Goal: Task Accomplishment & Management: Manage account settings

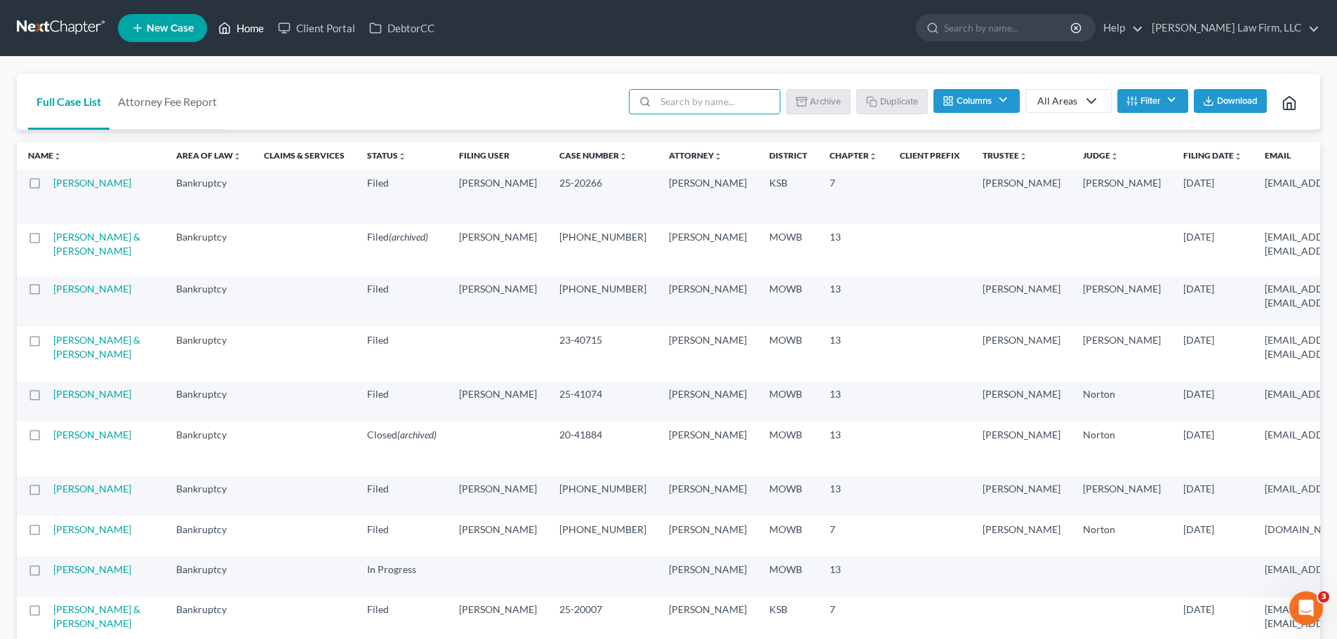
click at [239, 33] on link "Home" at bounding box center [241, 27] width 60 height 25
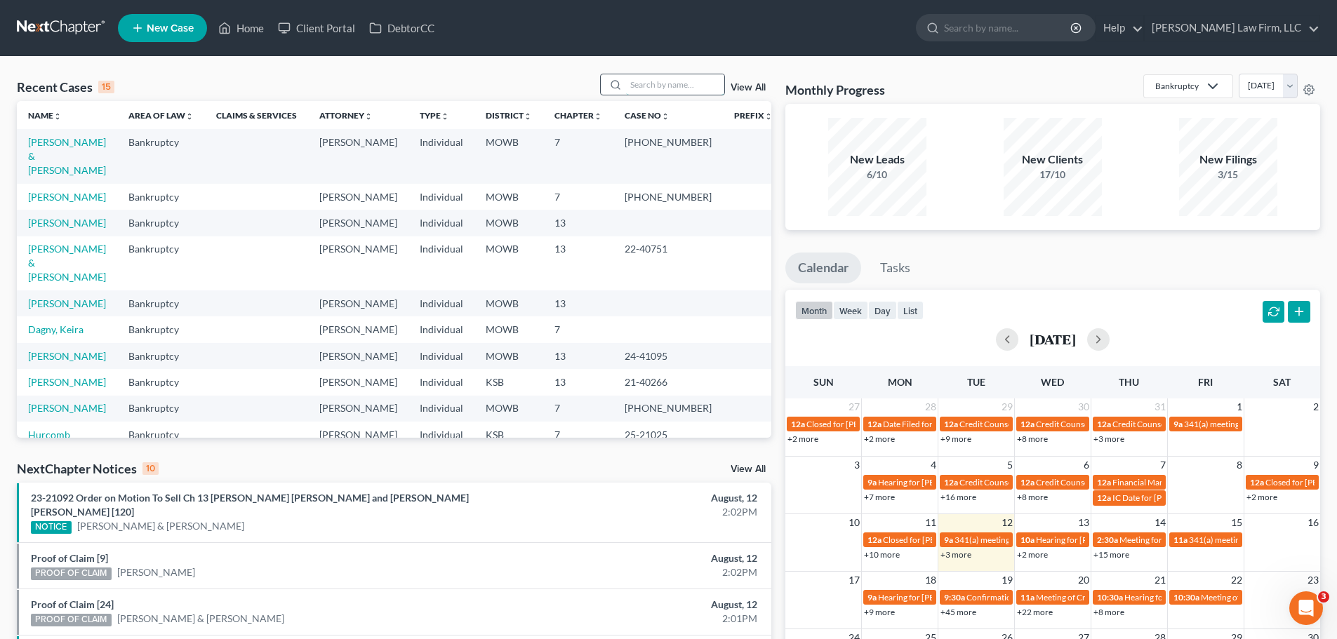
click at [658, 79] on input "search" at bounding box center [675, 84] width 98 height 20
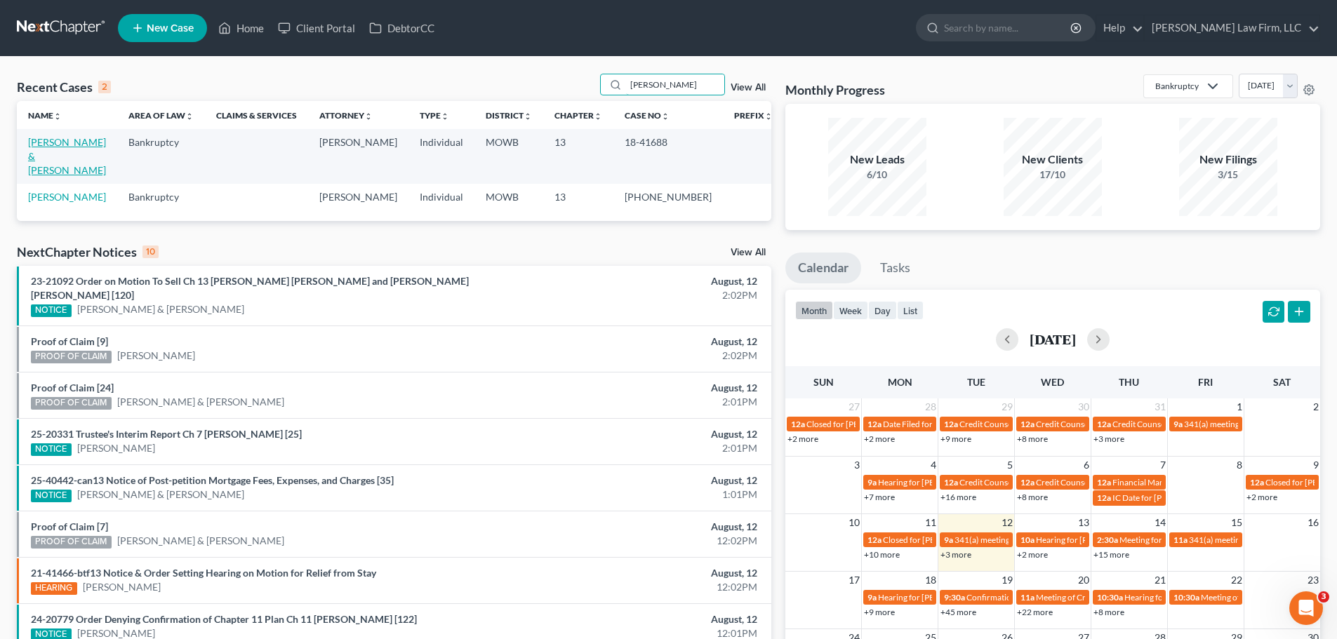
type input "[PERSON_NAME]"
click at [69, 145] on link "[PERSON_NAME] & [PERSON_NAME]" at bounding box center [67, 156] width 78 height 40
select select "6"
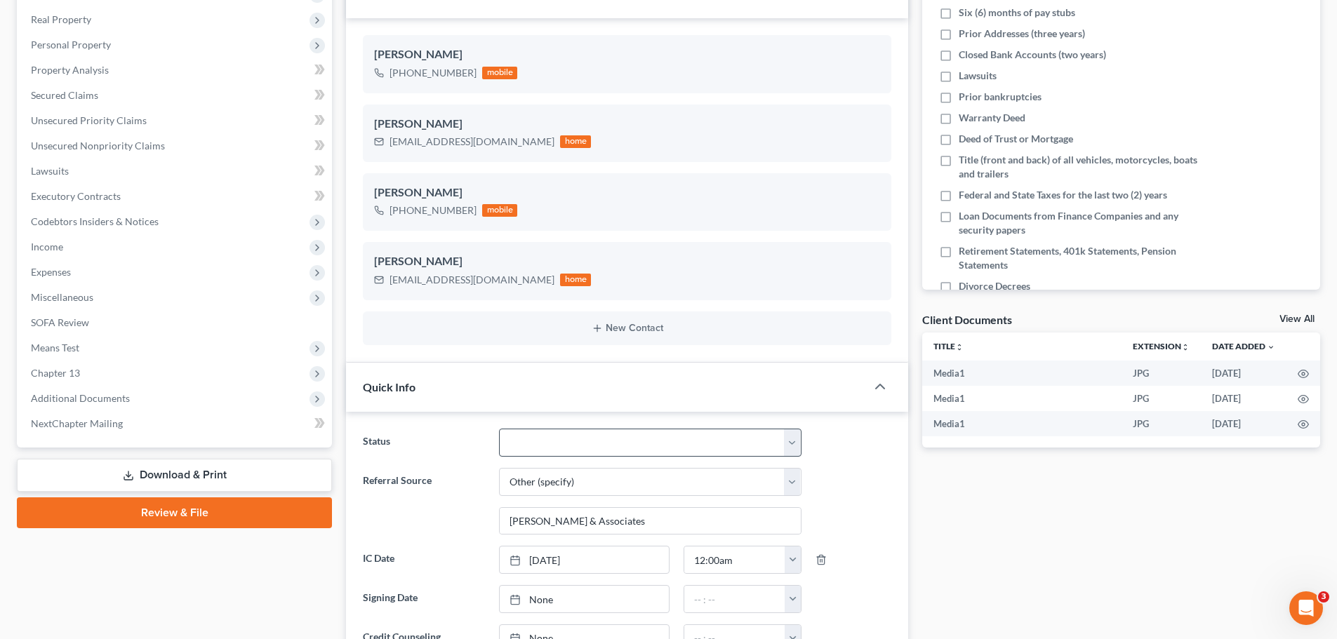
scroll to position [5060, 0]
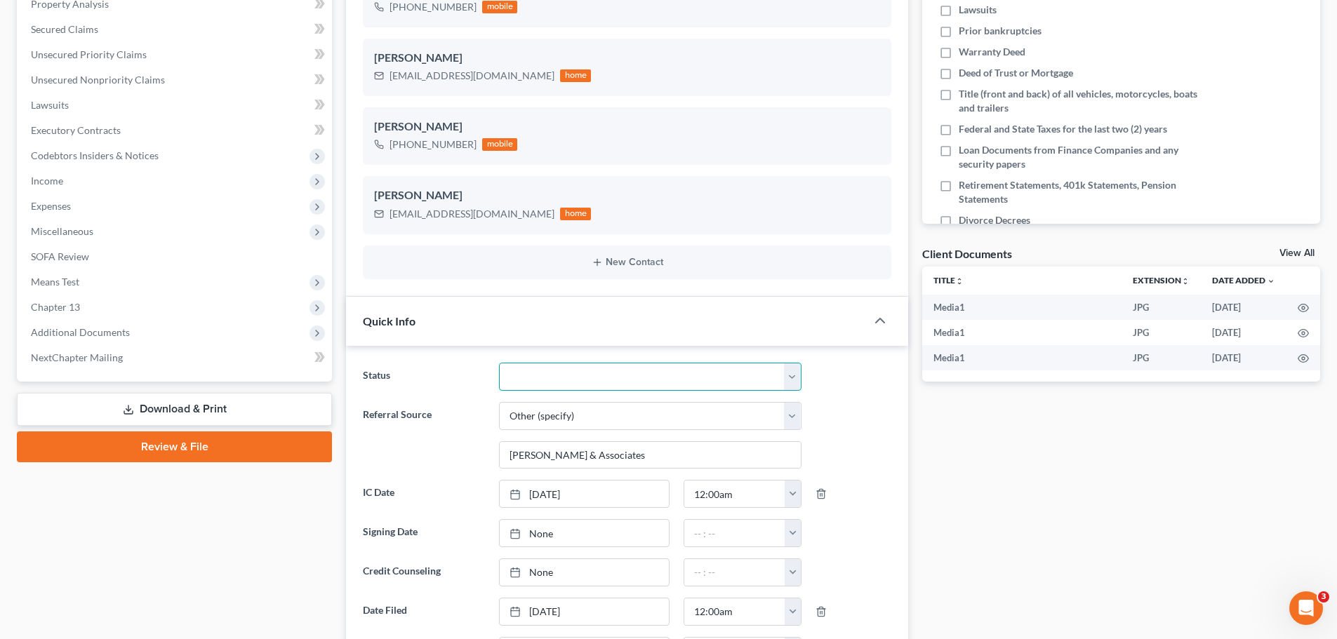
click at [791, 375] on select "Closed Discharged Dismissed Filed In Progress Lead Lost Lead Ready to File To R…" at bounding box center [650, 377] width 302 height 28
select select "0"
click at [499, 363] on select "Closed Discharged Dismissed Filed In Progress Lead Lost Lead Ready to File To R…" at bounding box center [650, 377] width 302 height 28
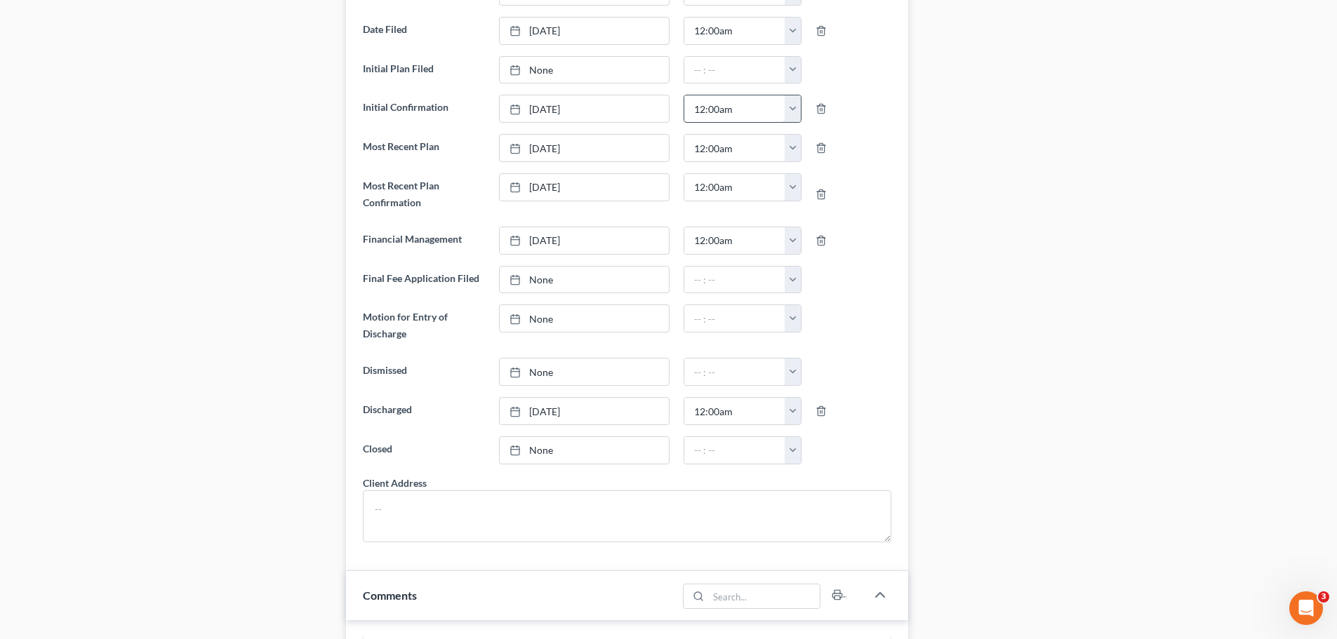
scroll to position [1053, 0]
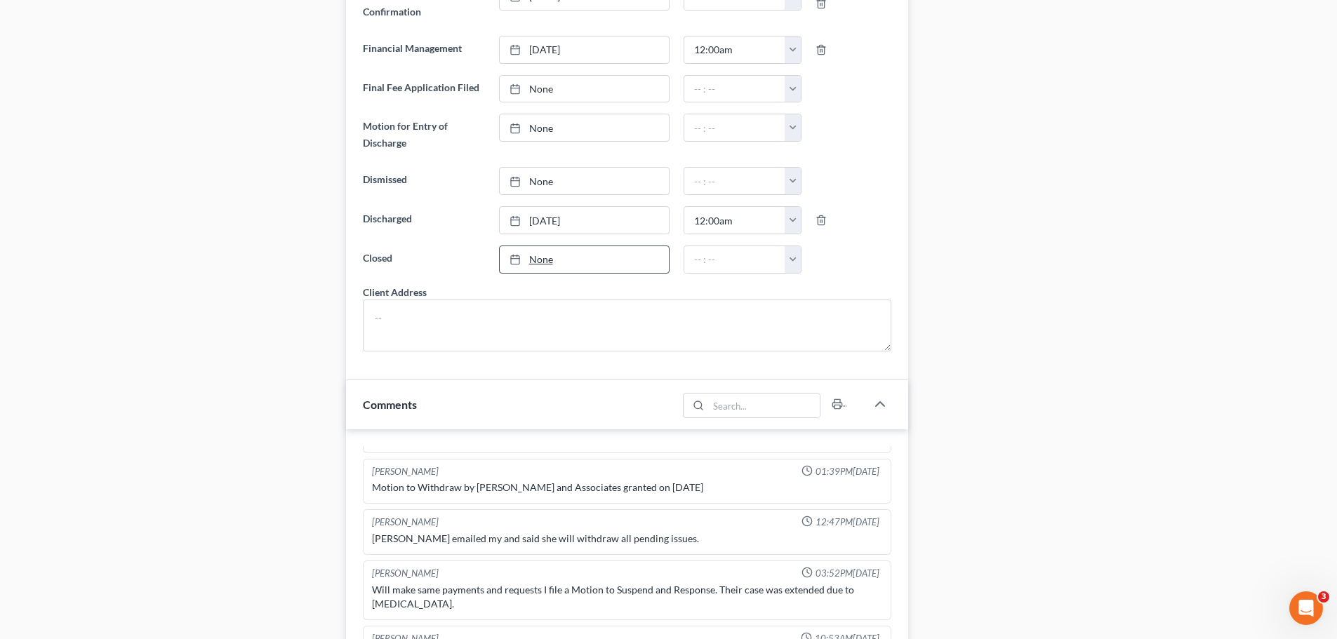
click at [526, 265] on link "None" at bounding box center [584, 259] width 169 height 27
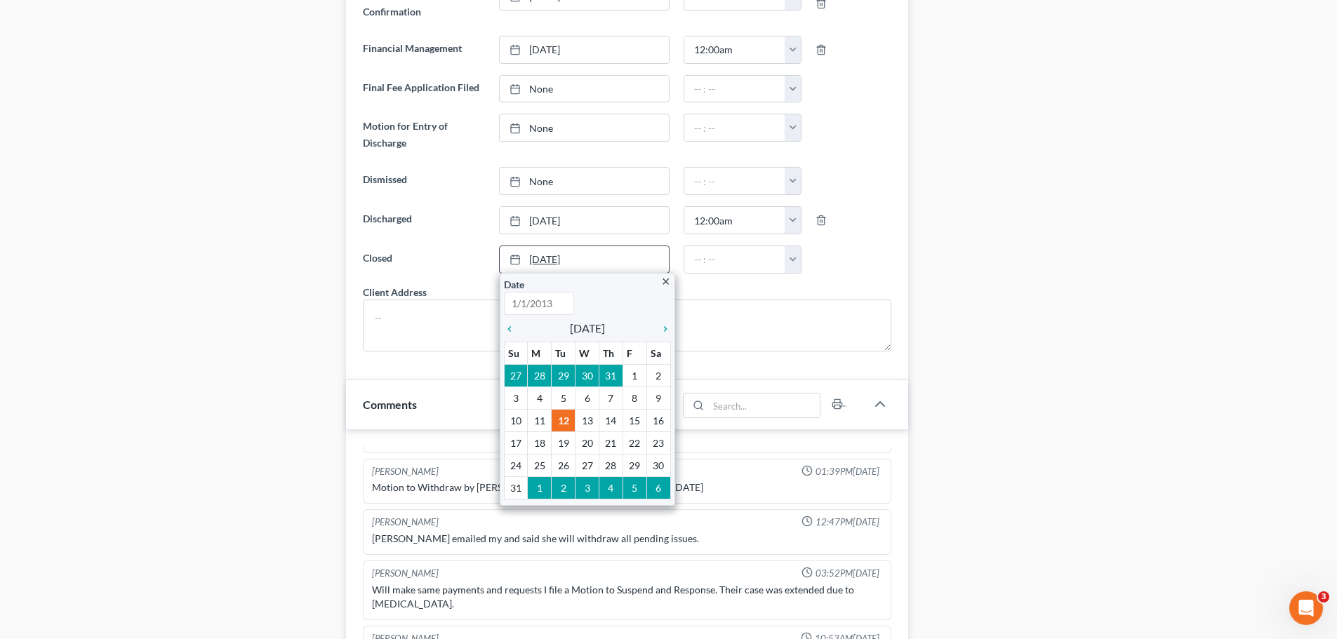
type input "[DATE]"
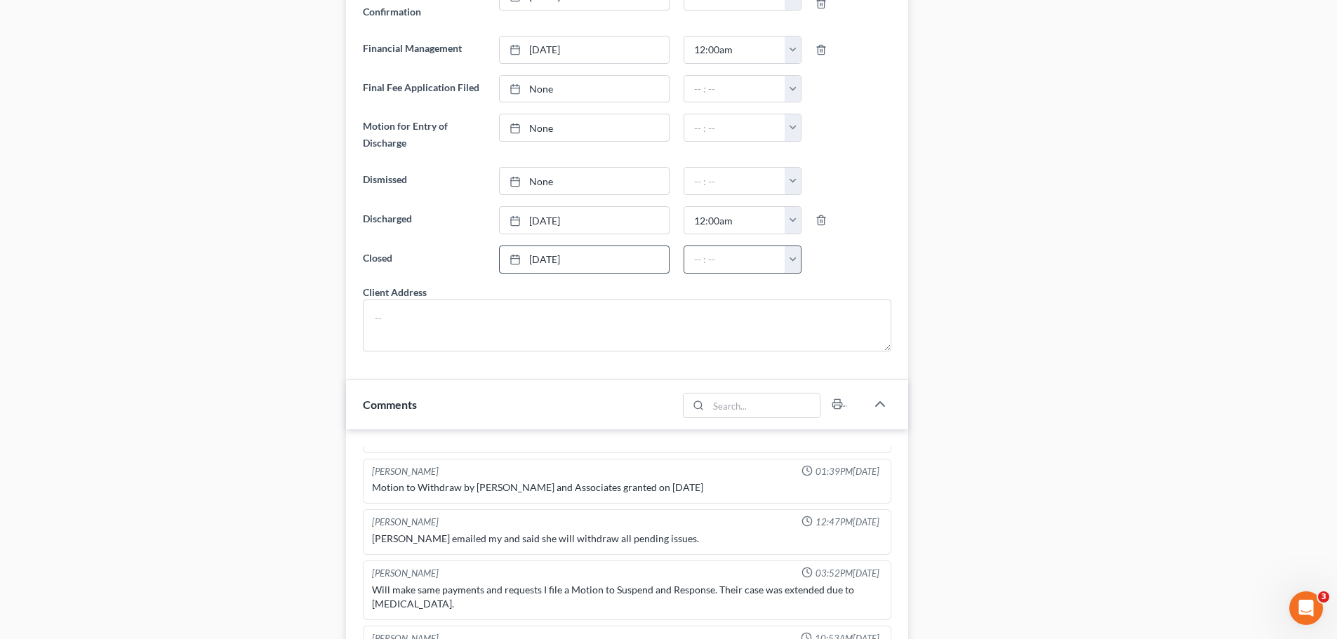
click at [789, 260] on button "button" at bounding box center [792, 259] width 16 height 27
click at [830, 296] on link "12:00am" at bounding box center [823, 291] width 79 height 24
type input "12:00am"
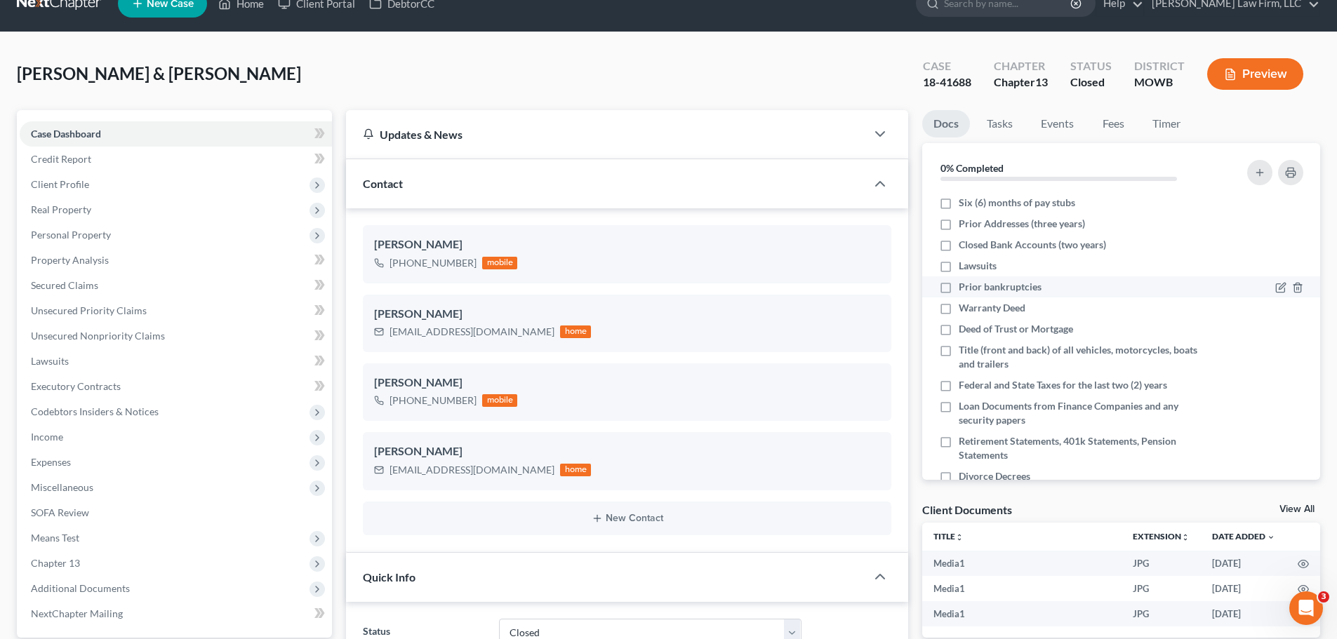
scroll to position [0, 0]
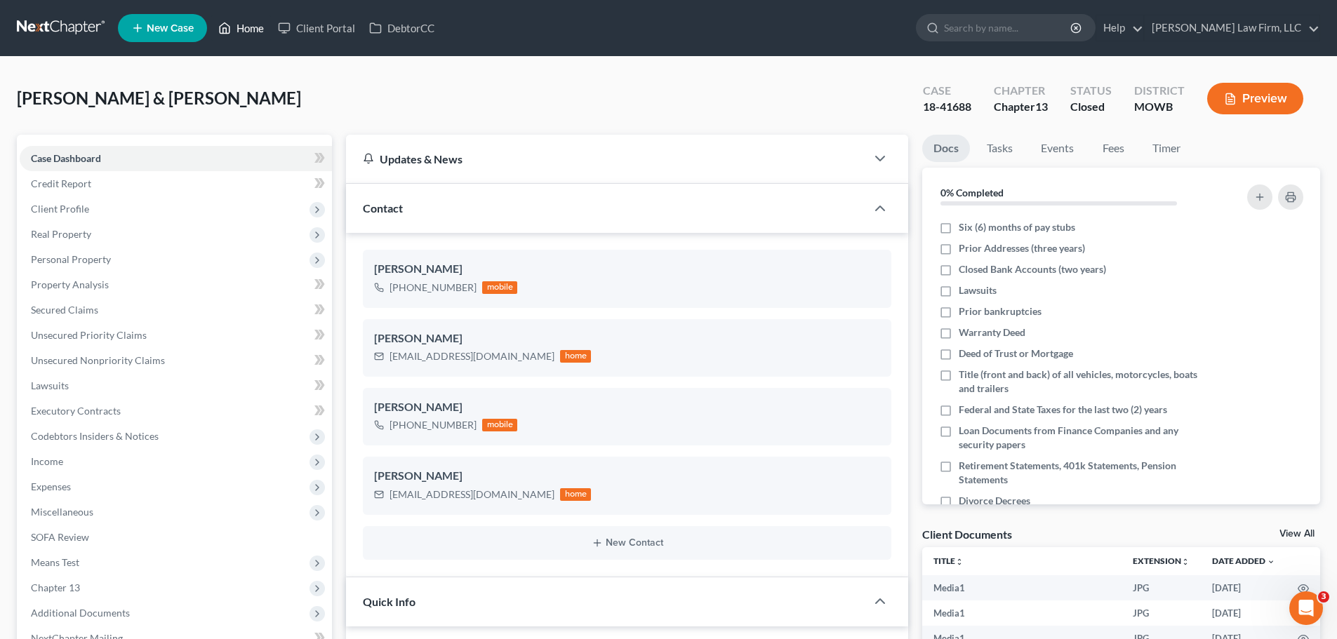
click at [246, 27] on link "Home" at bounding box center [241, 27] width 60 height 25
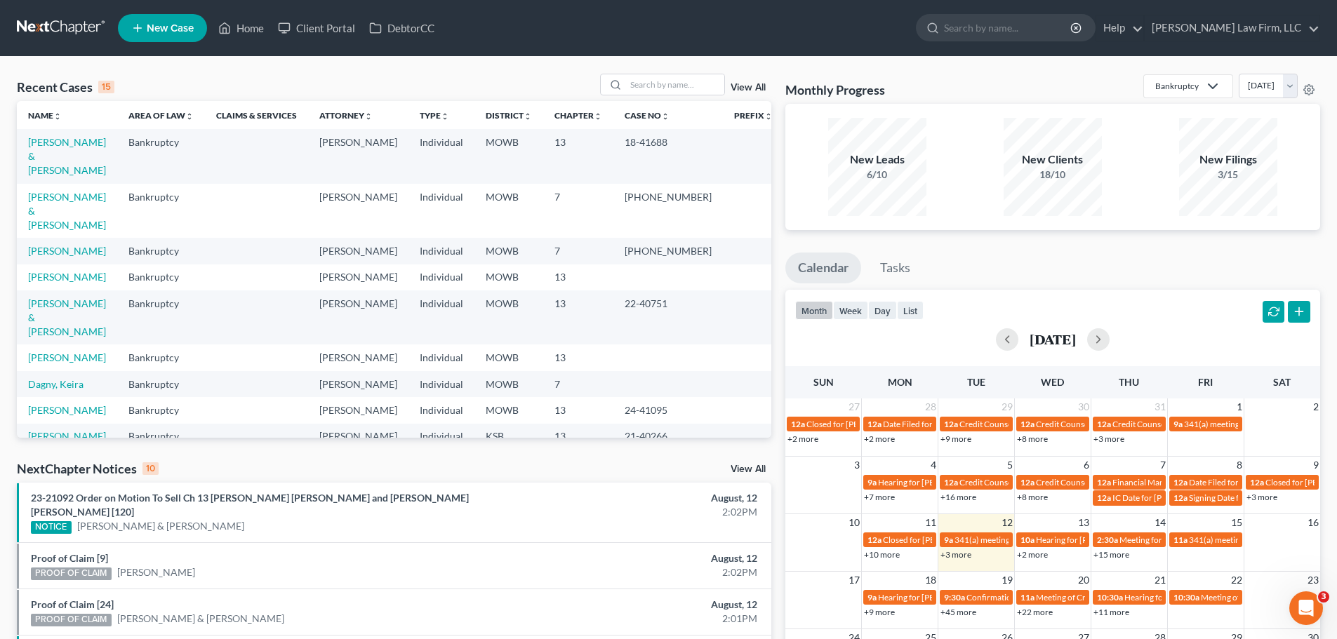
click at [742, 88] on link "View All" at bounding box center [747, 88] width 35 height 10
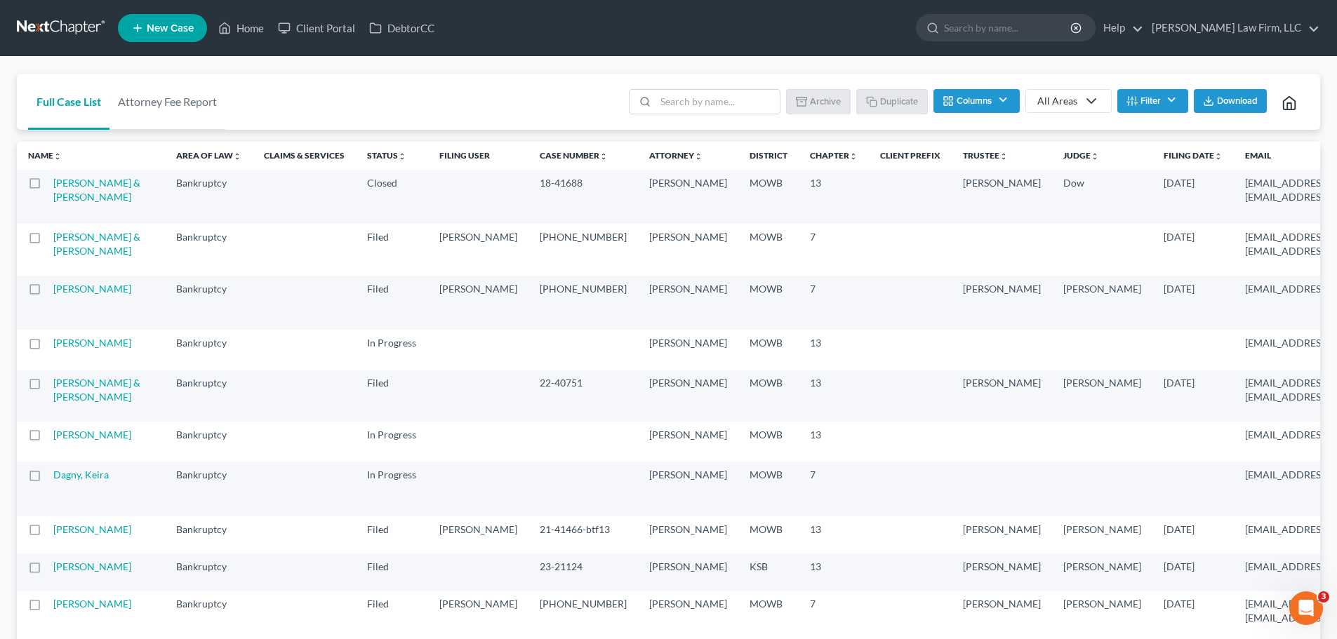
click at [48, 187] on label at bounding box center [48, 187] width 0 height 0
click at [53, 185] on input "checkbox" at bounding box center [57, 180] width 9 height 9
click at [812, 106] on button "Archive" at bounding box center [820, 101] width 63 height 24
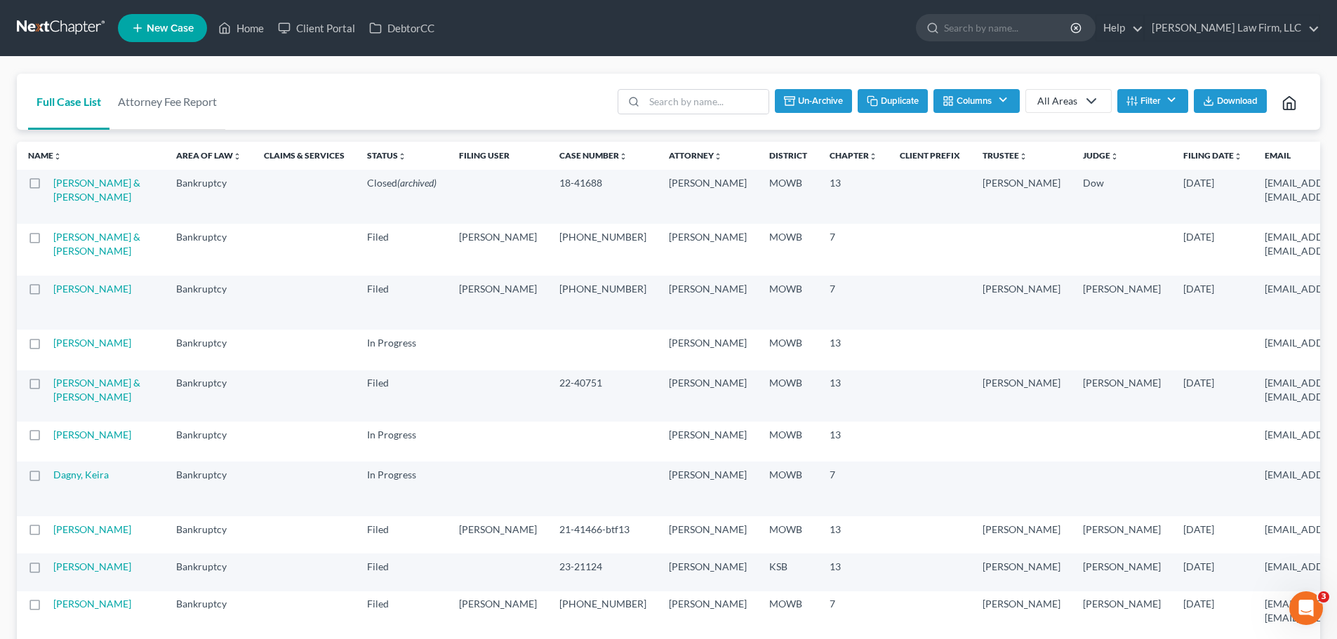
checkbox input "false"
click at [232, 34] on link "Home" at bounding box center [241, 27] width 60 height 25
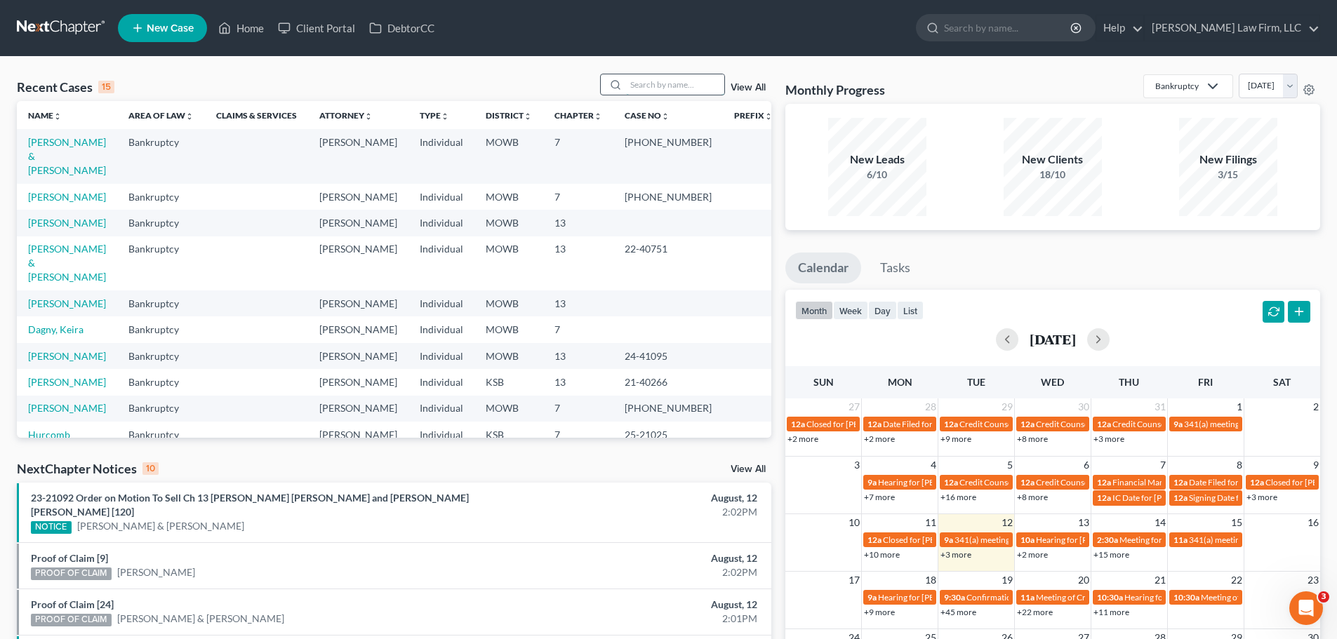
click at [642, 77] on input "search" at bounding box center [675, 84] width 98 height 20
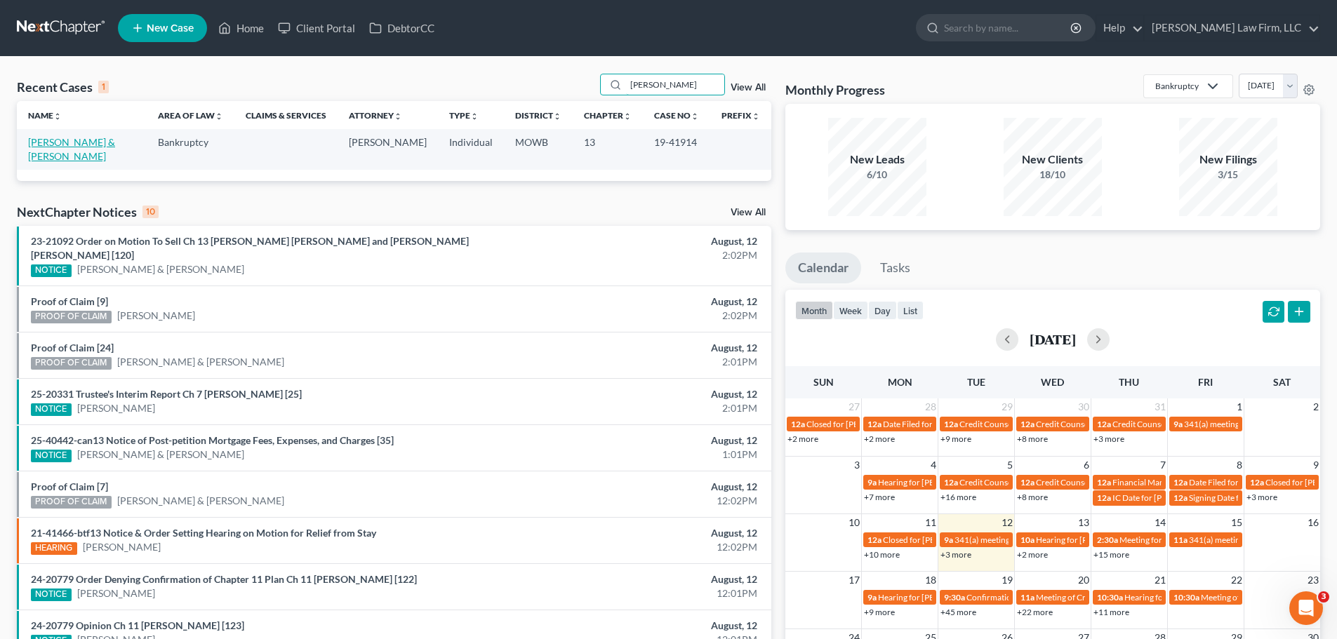
type input "[PERSON_NAME]"
click at [60, 145] on link "[PERSON_NAME] & [PERSON_NAME]" at bounding box center [71, 149] width 87 height 26
select select "4"
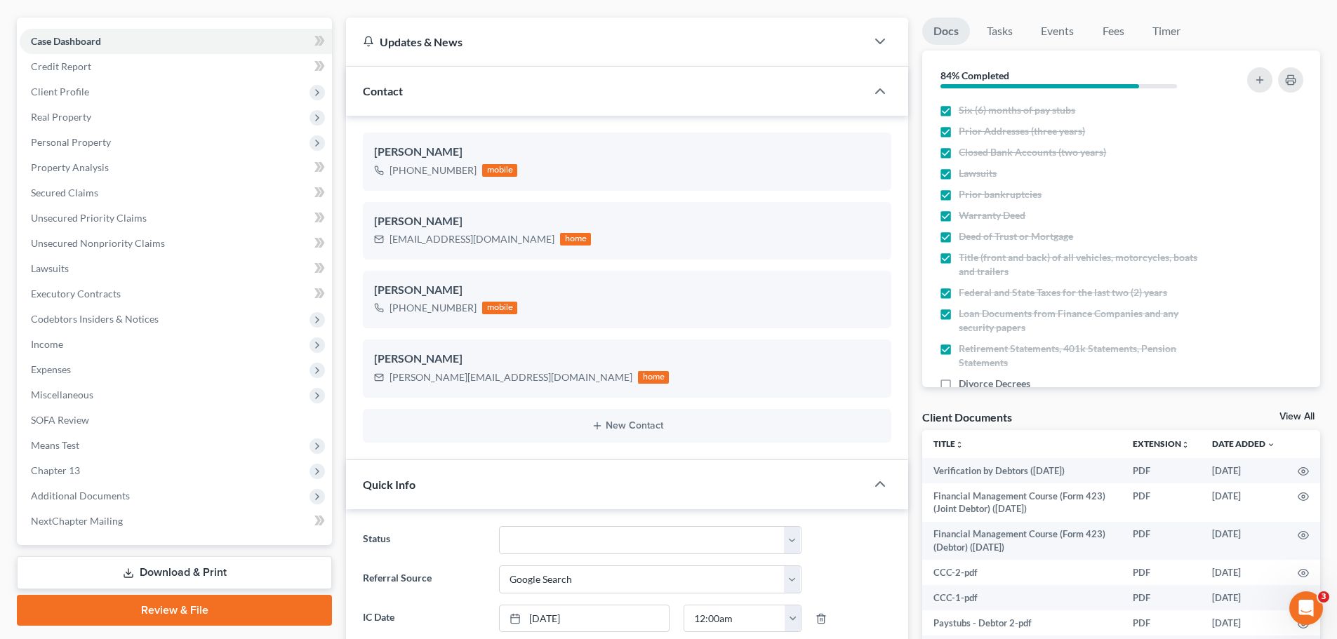
scroll to position [281, 0]
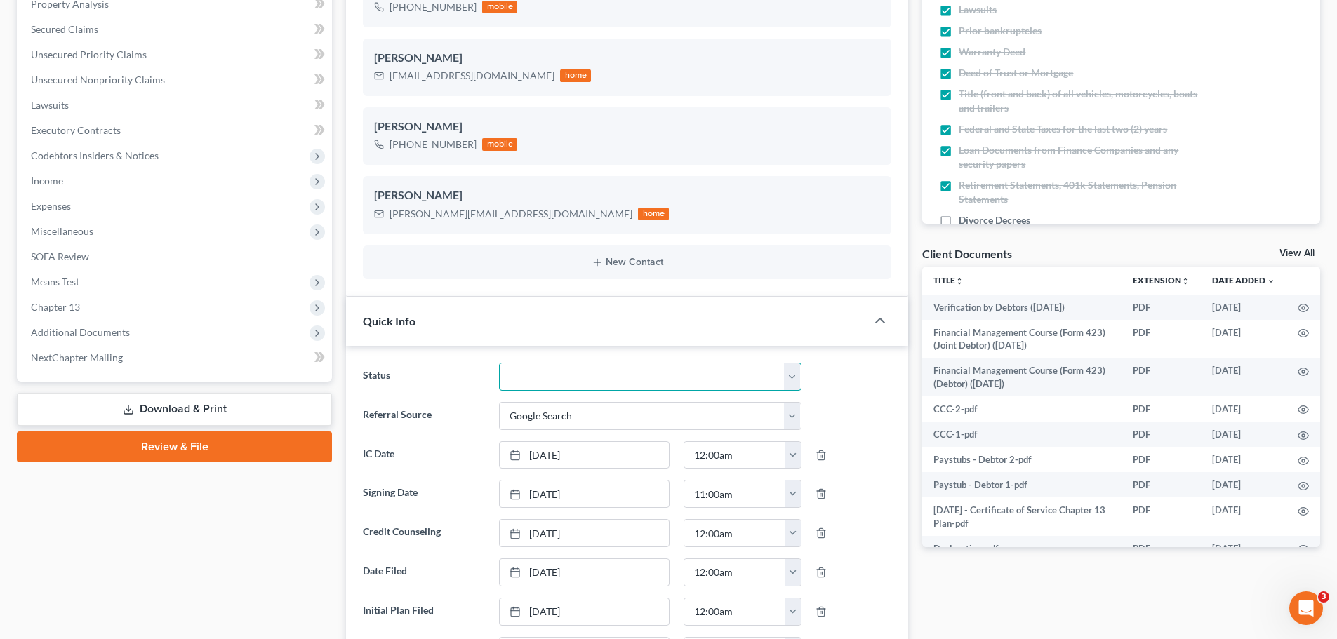
click at [794, 376] on select "Closed Discharged Dismissed Filed In Progress Lead Lost Lead Ready to File To R…" at bounding box center [650, 377] width 302 height 28
select select "0"
click at [499, 363] on select "Closed Discharged Dismissed Filed In Progress Lead Lost Lead Ready to File To R…" at bounding box center [650, 377] width 302 height 28
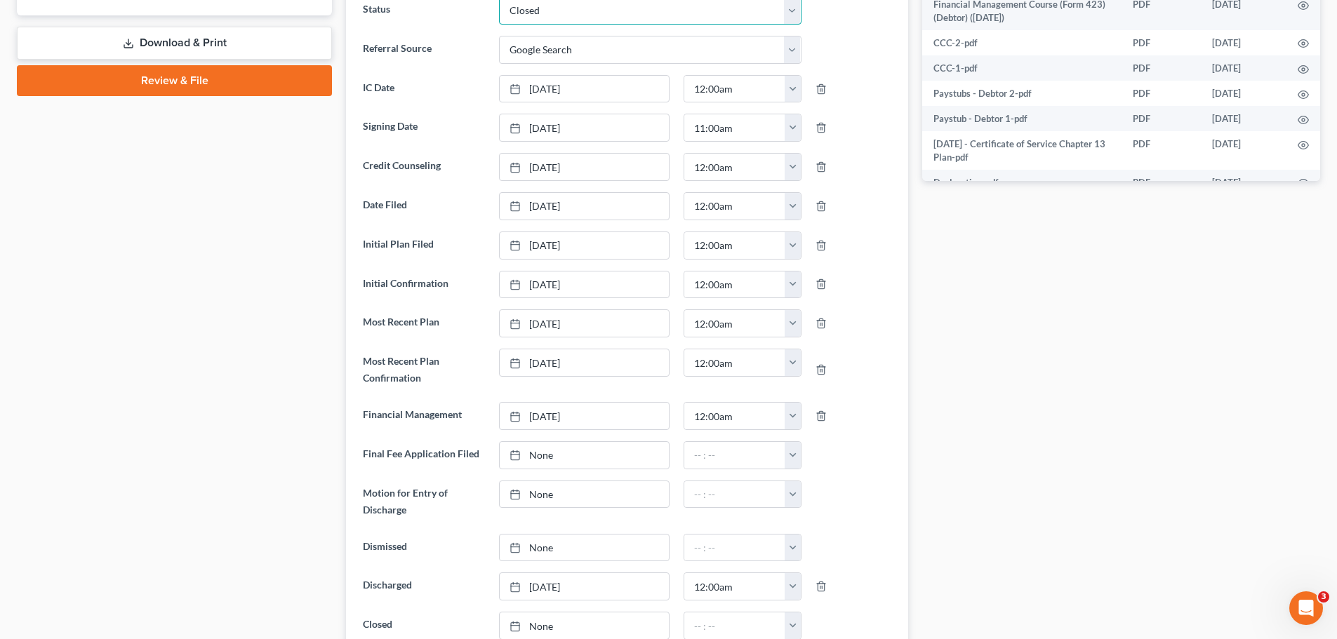
scroll to position [772, 0]
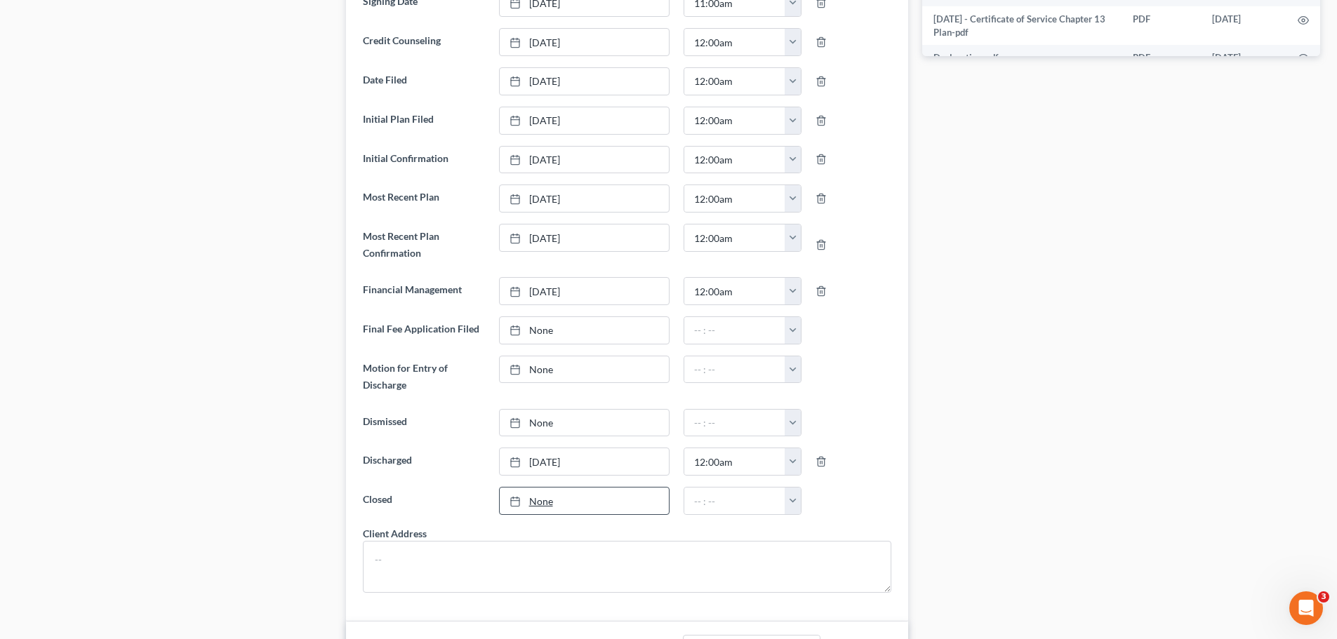
type input "[DATE]"
click at [538, 500] on link "[DATE]" at bounding box center [584, 501] width 169 height 27
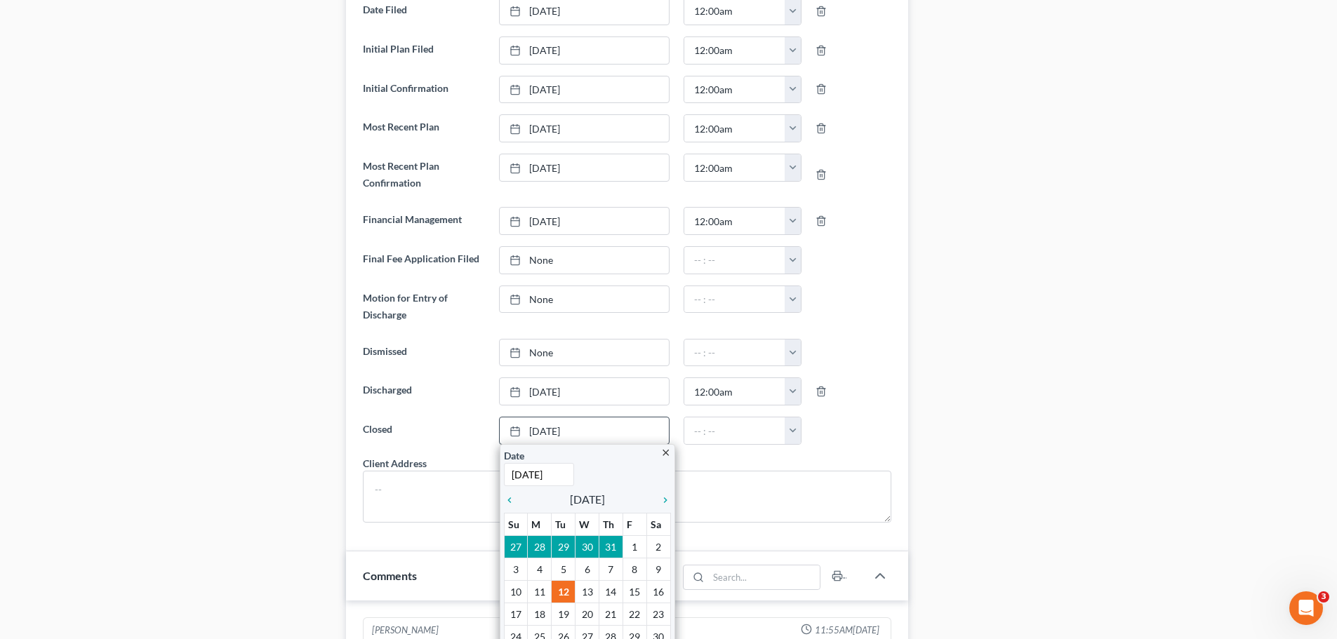
scroll to position [912, 0]
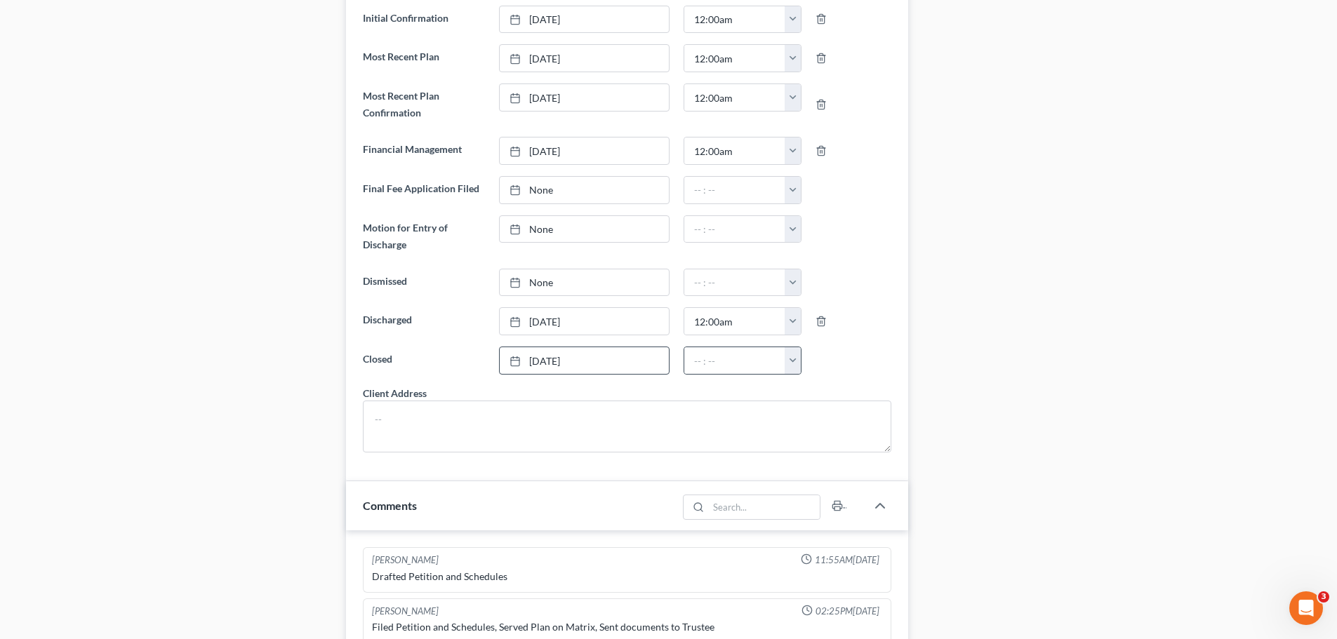
click at [792, 359] on button "button" at bounding box center [792, 360] width 16 height 27
click at [809, 389] on link "12:00am" at bounding box center [823, 392] width 79 height 24
type input "12:00am"
click at [1172, 322] on div "Docs Tasks Events Fees Timer 84% Completed Nothing here yet! Six (6) months of …" at bounding box center [1121, 326] width 412 height 2206
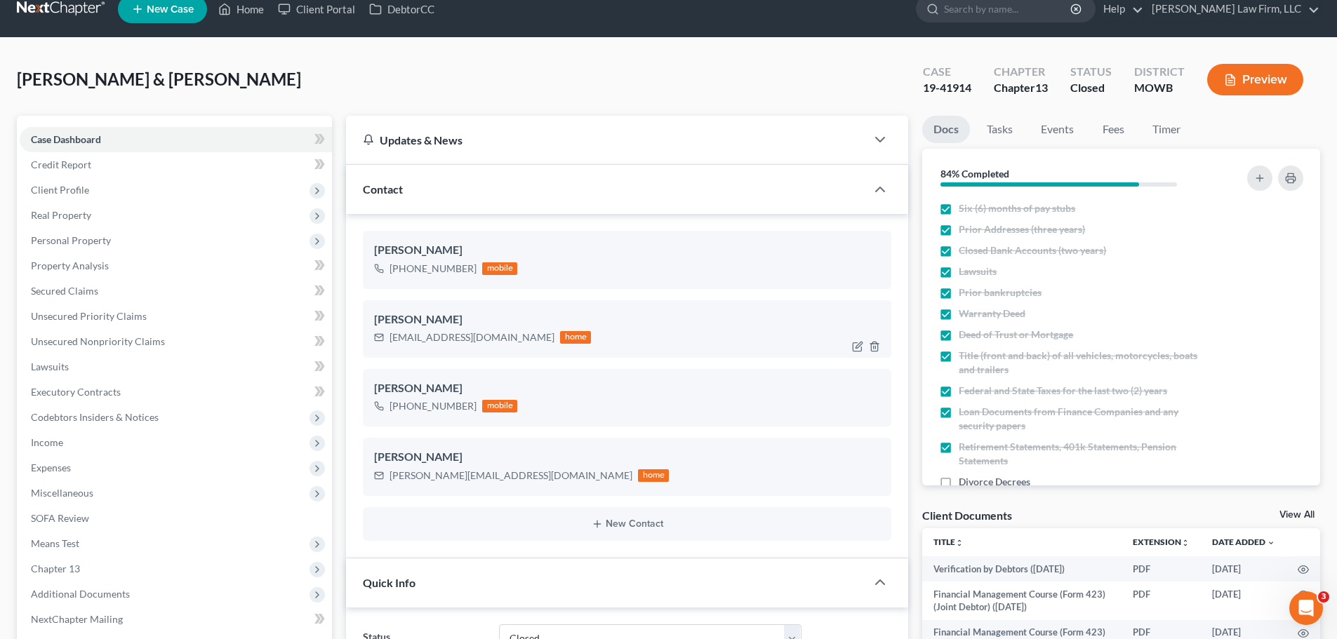
scroll to position [0, 0]
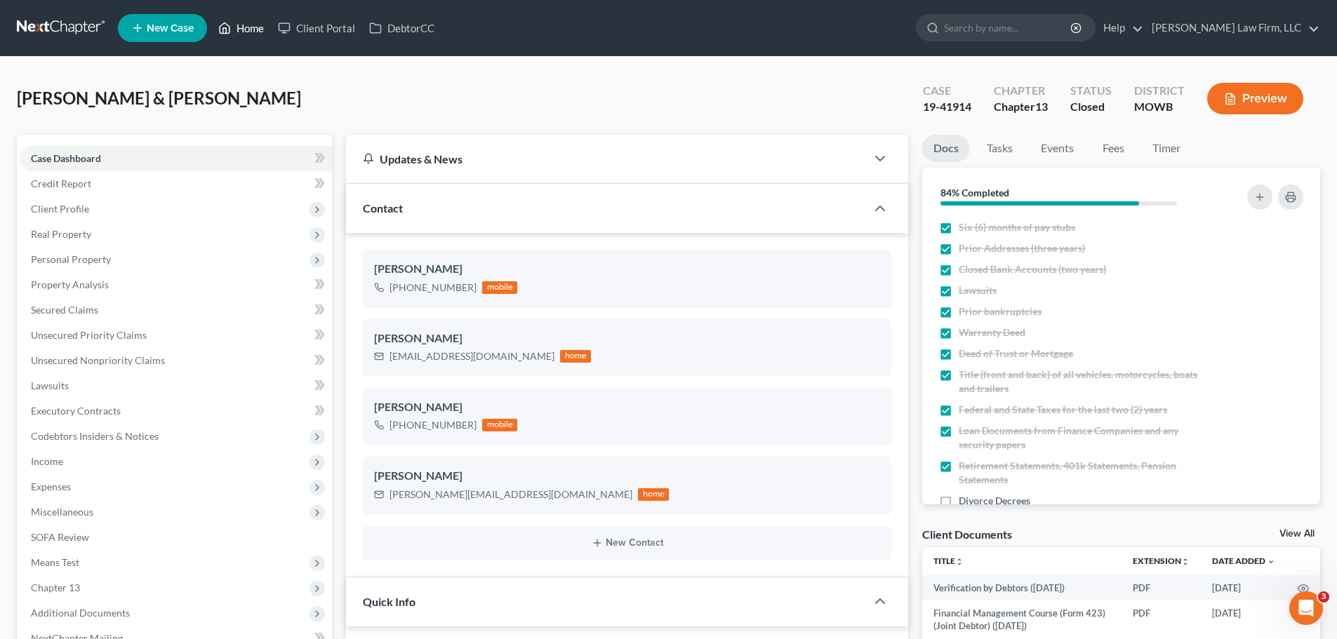
click at [255, 28] on link "Home" at bounding box center [241, 27] width 60 height 25
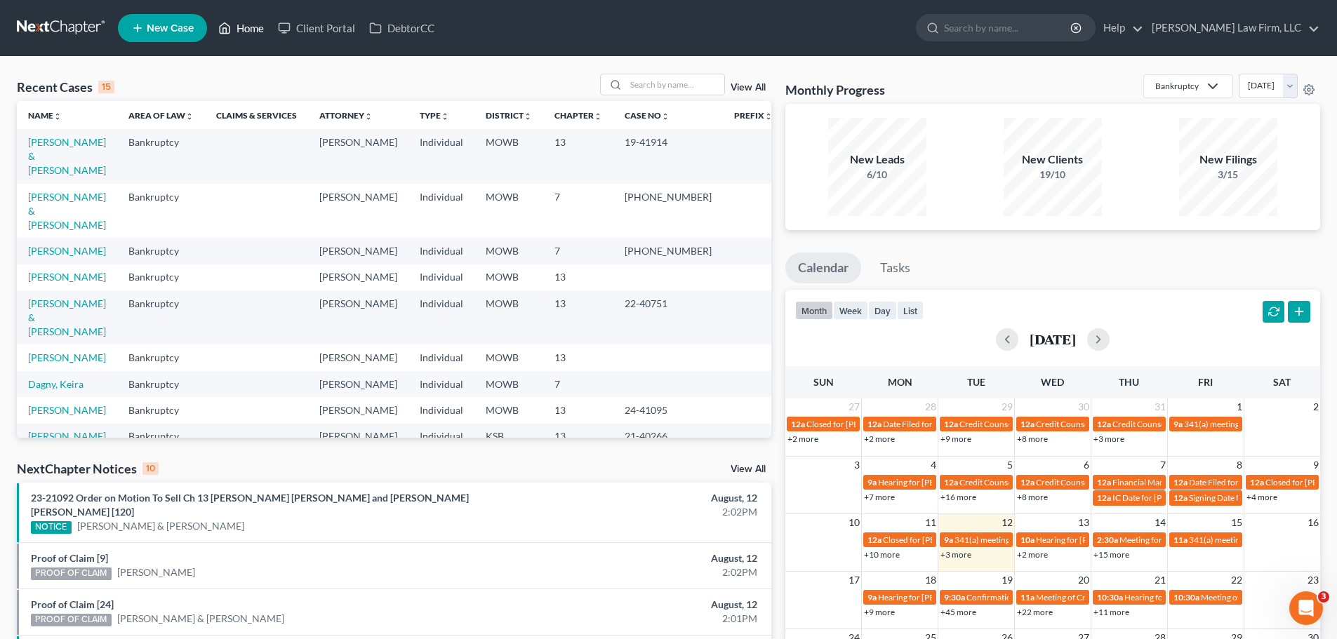
click at [243, 27] on link "Home" at bounding box center [241, 27] width 60 height 25
click at [236, 27] on link "Home" at bounding box center [241, 27] width 60 height 25
click at [742, 84] on link "View All" at bounding box center [747, 88] width 35 height 10
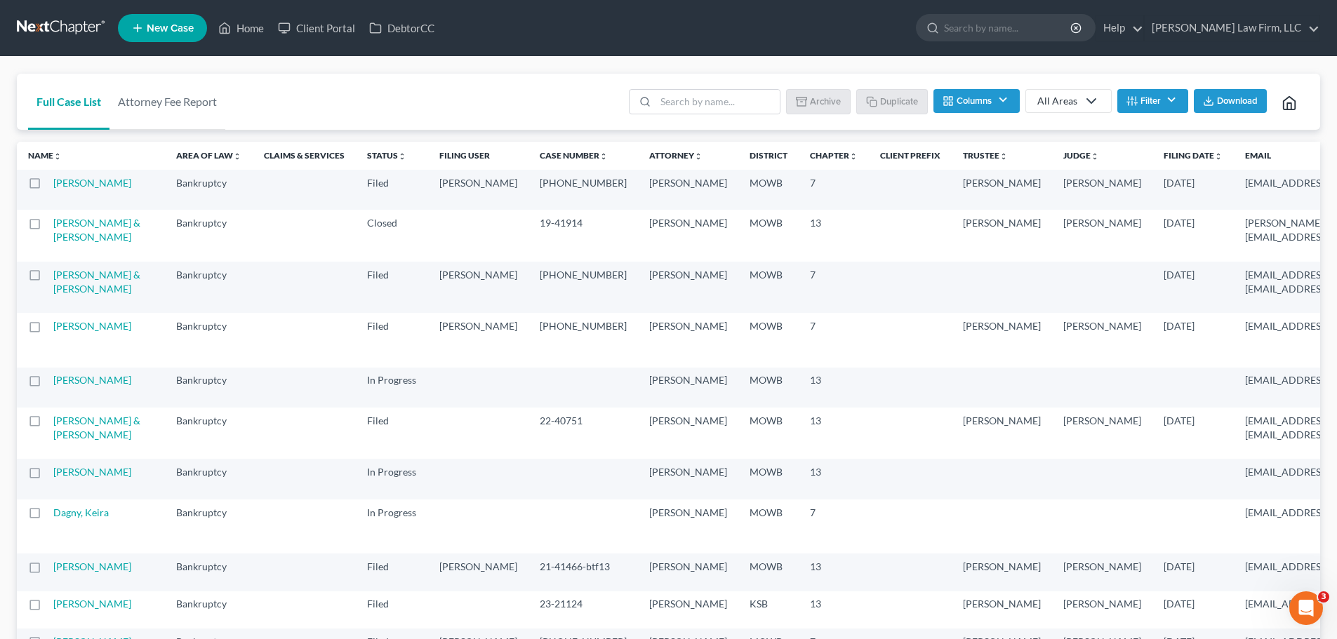
click at [48, 227] on label at bounding box center [48, 227] width 0 height 0
click at [53, 225] on input "checkbox" at bounding box center [57, 220] width 9 height 9
click at [831, 102] on button "Archive" at bounding box center [820, 101] width 63 height 24
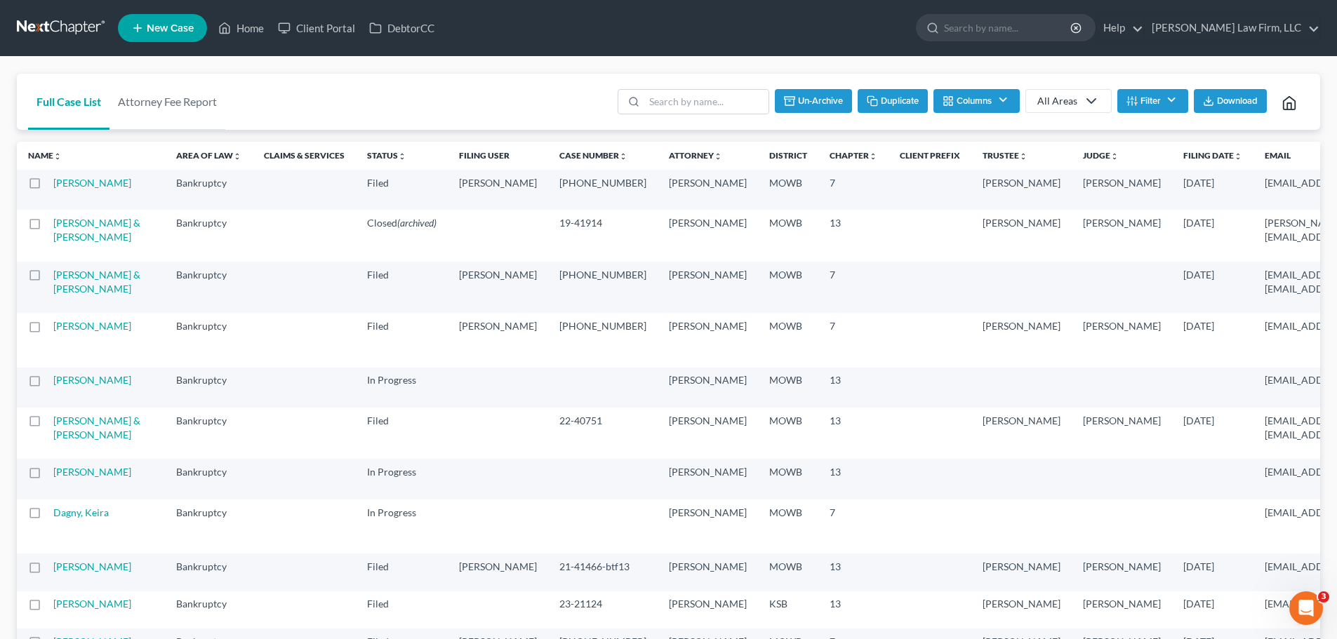
checkbox input "false"
